Goal: Book appointment/travel/reservation

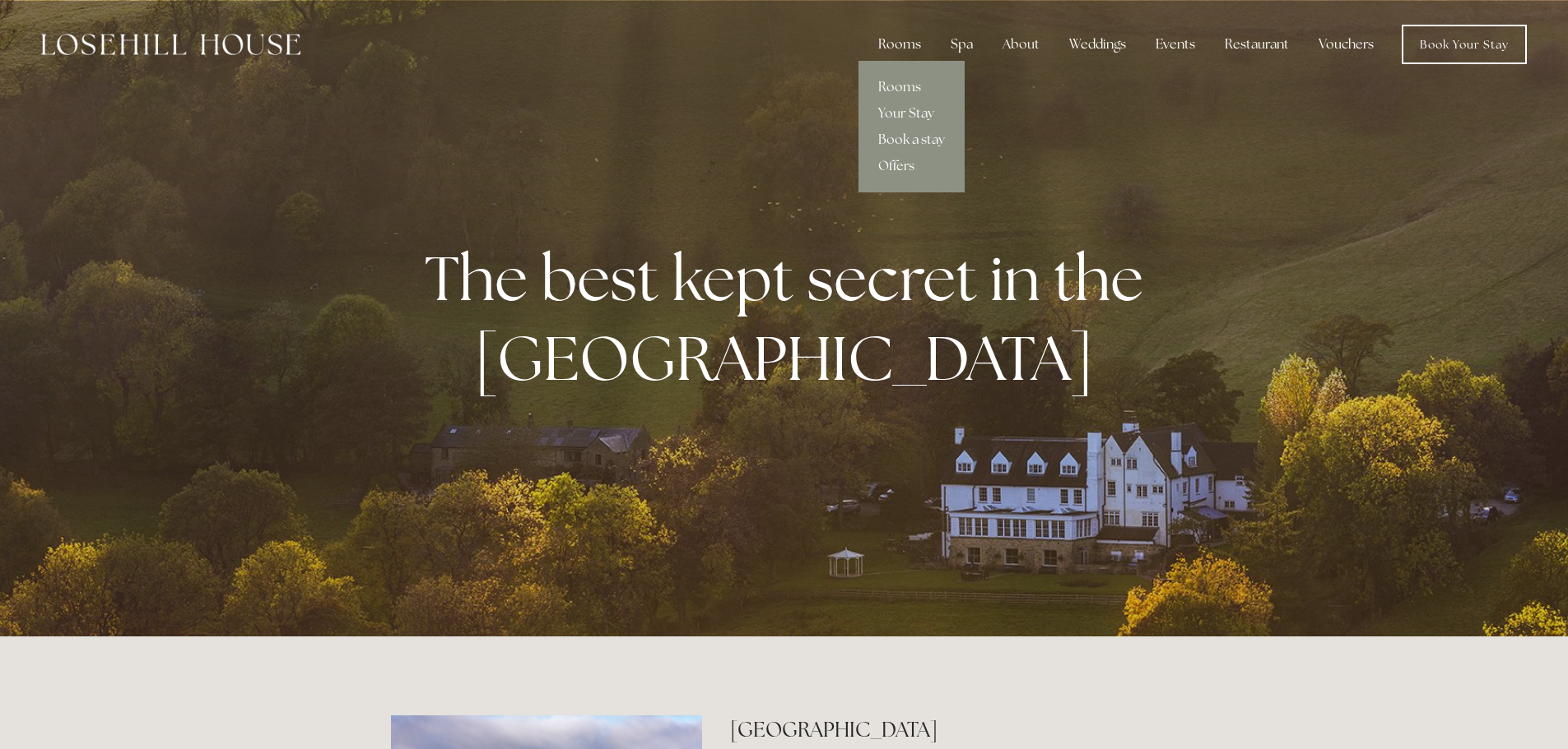
click at [901, 43] on div "Rooms" at bounding box center [900, 45] width 69 height 33
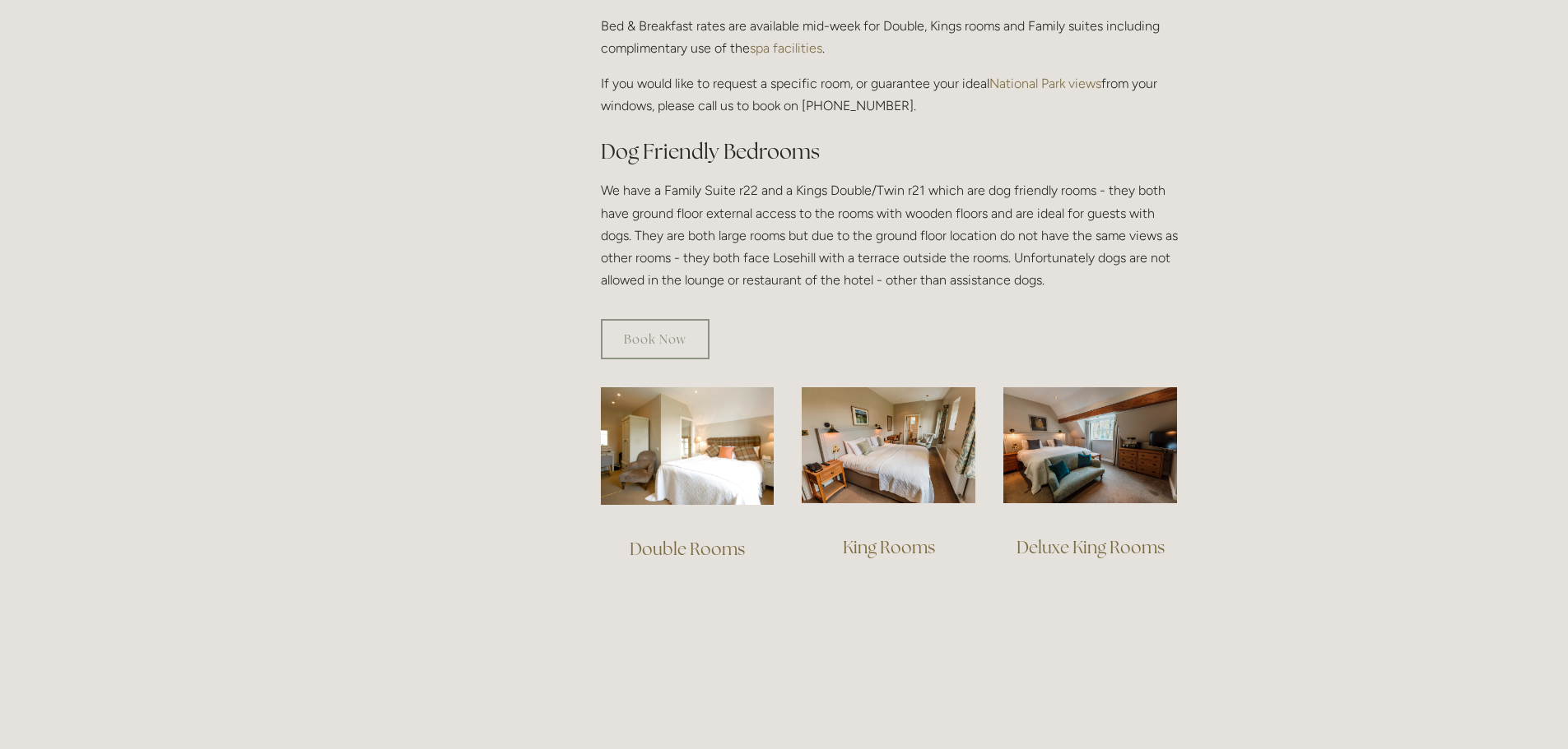
scroll to position [823, 0]
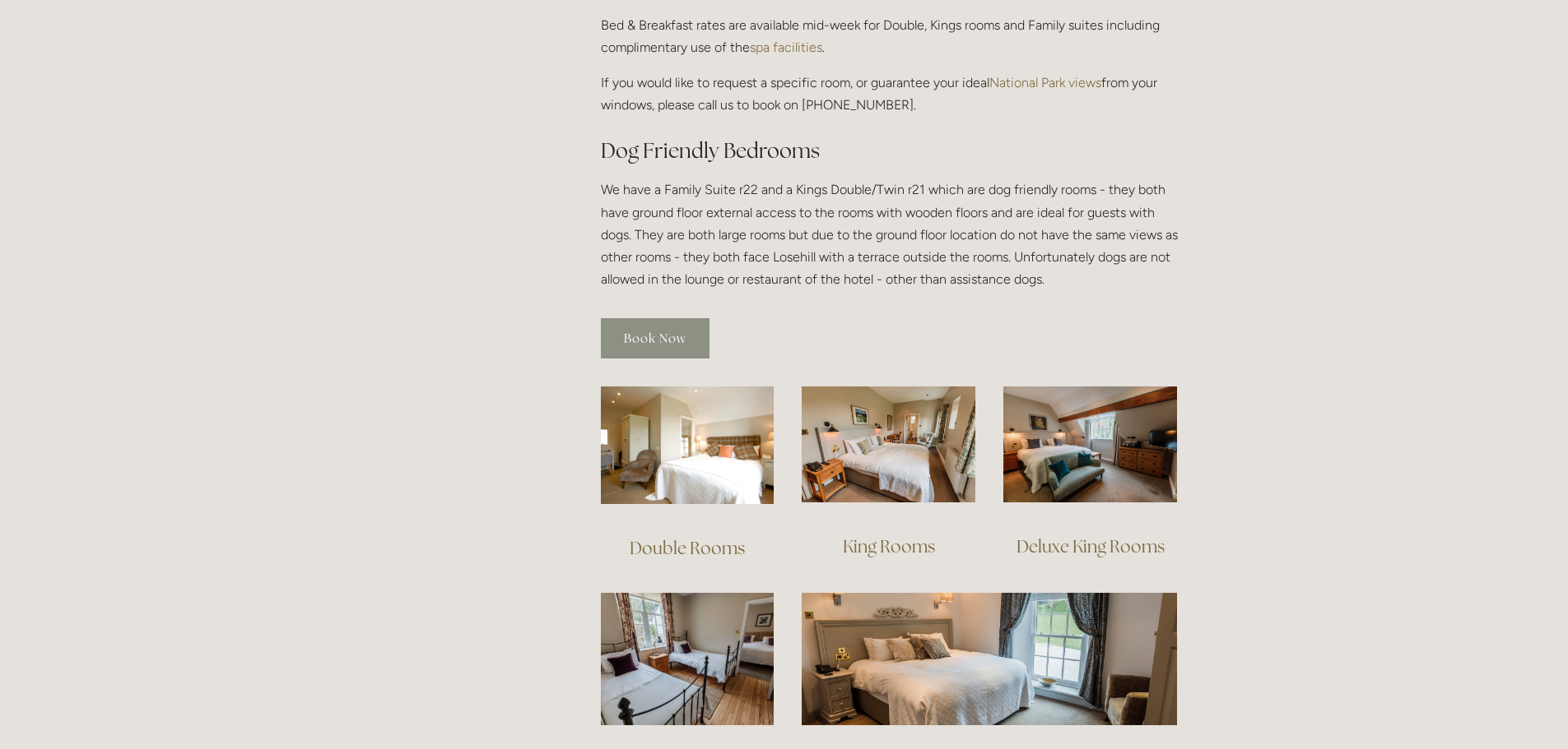
click at [612, 318] on link "Book Now" at bounding box center [655, 338] width 108 height 40
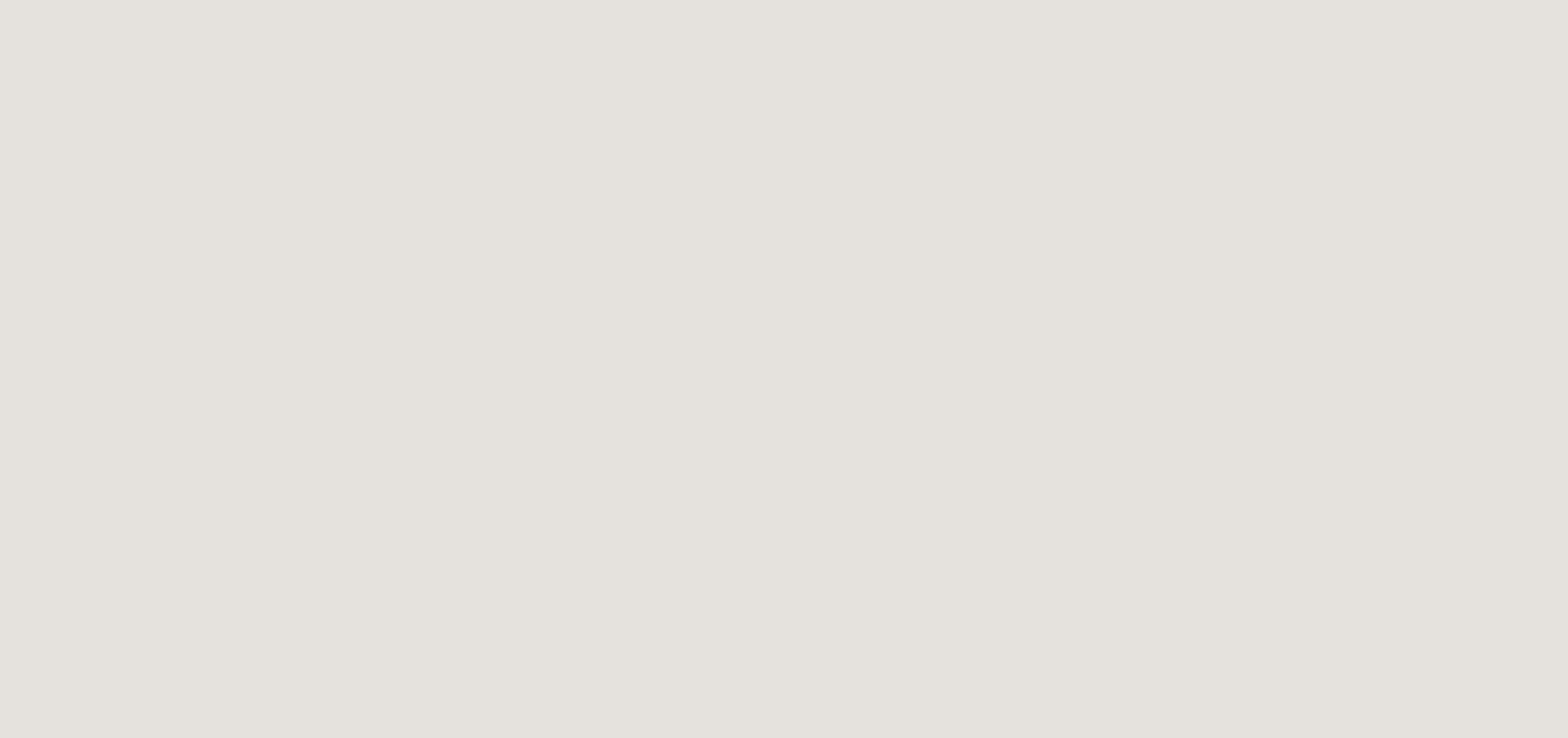
scroll to position [1482, 0]
